Goal: Task Accomplishment & Management: Use online tool/utility

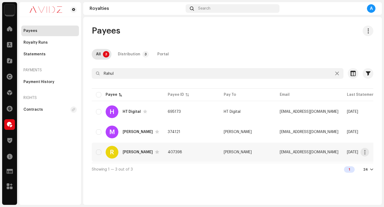
click at [219, 151] on td "407398" at bounding box center [191, 152] width 56 height 19
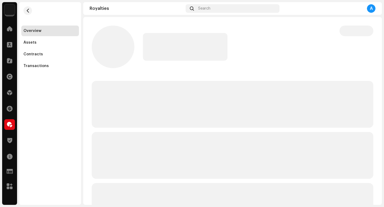
click at [41, 35] on div "Overview" at bounding box center [50, 31] width 58 height 11
click at [45, 42] on div "Assets" at bounding box center [49, 43] width 53 height 4
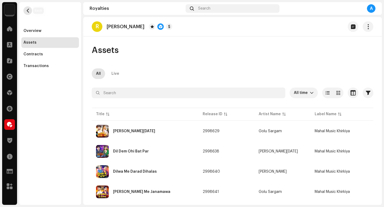
click at [26, 8] on button "button" at bounding box center [27, 10] width 9 height 9
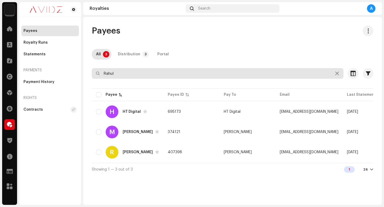
click at [139, 76] on input "Rahul" at bounding box center [218, 73] width 252 height 11
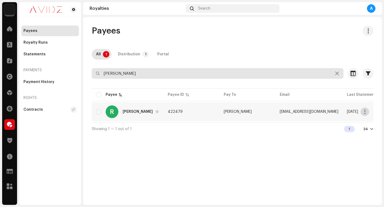
type input "[PERSON_NAME]"
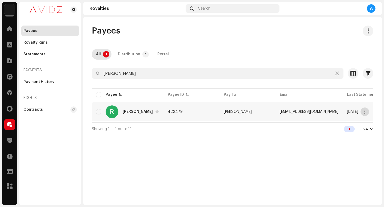
click at [364, 112] on span "button" at bounding box center [365, 112] width 4 height 4
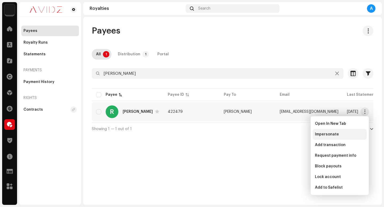
click at [346, 136] on div "Impersonate" at bounding box center [340, 134] width 50 height 4
